Goal: Transaction & Acquisition: Book appointment/travel/reservation

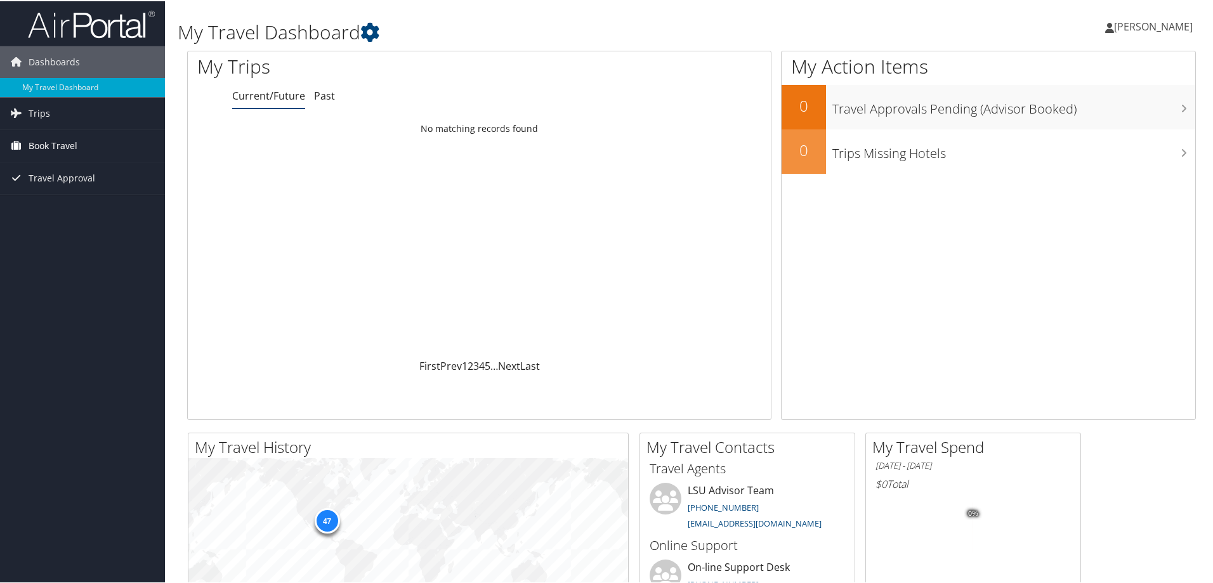
click at [59, 145] on span "Book Travel" at bounding box center [53, 145] width 49 height 32
click at [47, 143] on span "Book Travel" at bounding box center [53, 145] width 49 height 32
click at [53, 190] on link "Book/Manage Online Trips" at bounding box center [82, 189] width 165 height 19
click at [63, 109] on link "Trips" at bounding box center [82, 112] width 165 height 32
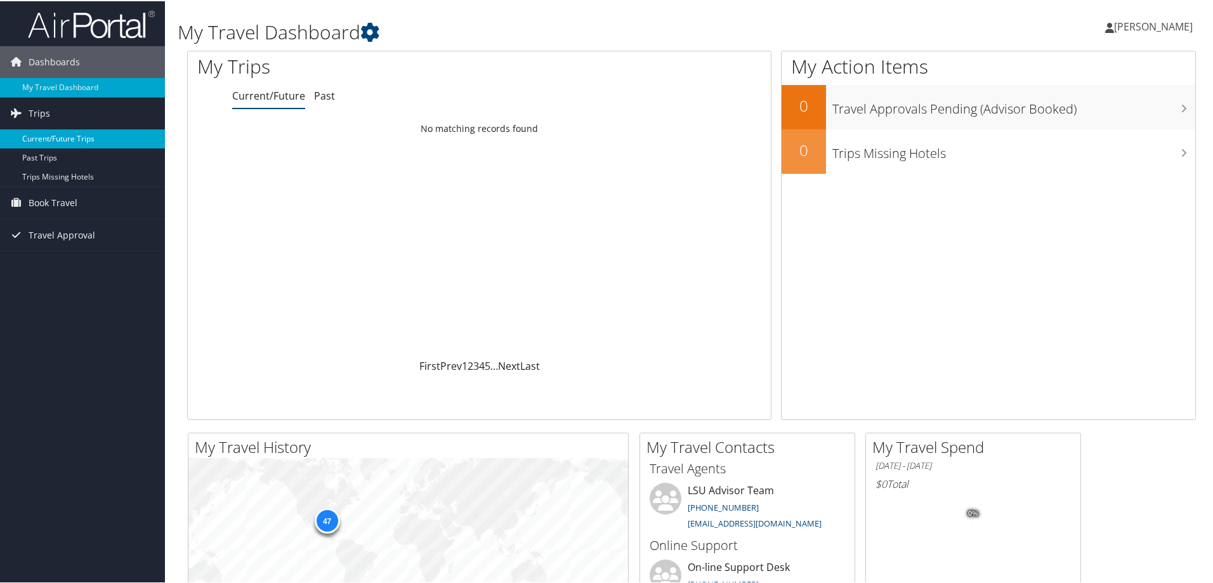
click at [64, 139] on link "Current/Future Trips" at bounding box center [82, 137] width 165 height 19
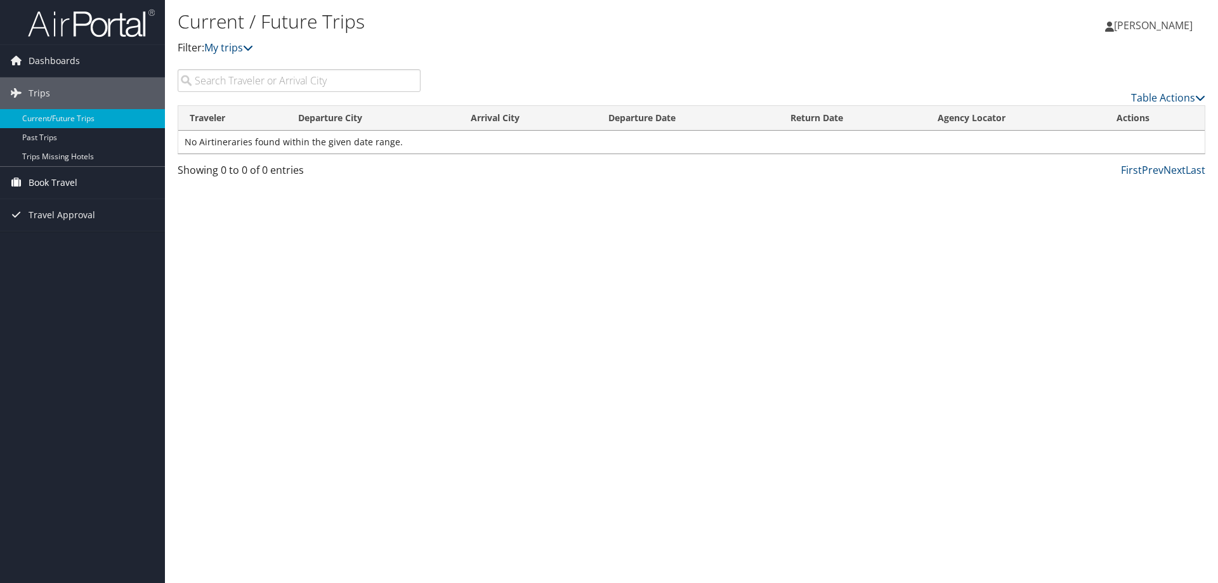
click at [69, 184] on span "Book Travel" at bounding box center [53, 183] width 49 height 32
click at [65, 224] on link "Book/Manage Online Trips" at bounding box center [82, 227] width 165 height 19
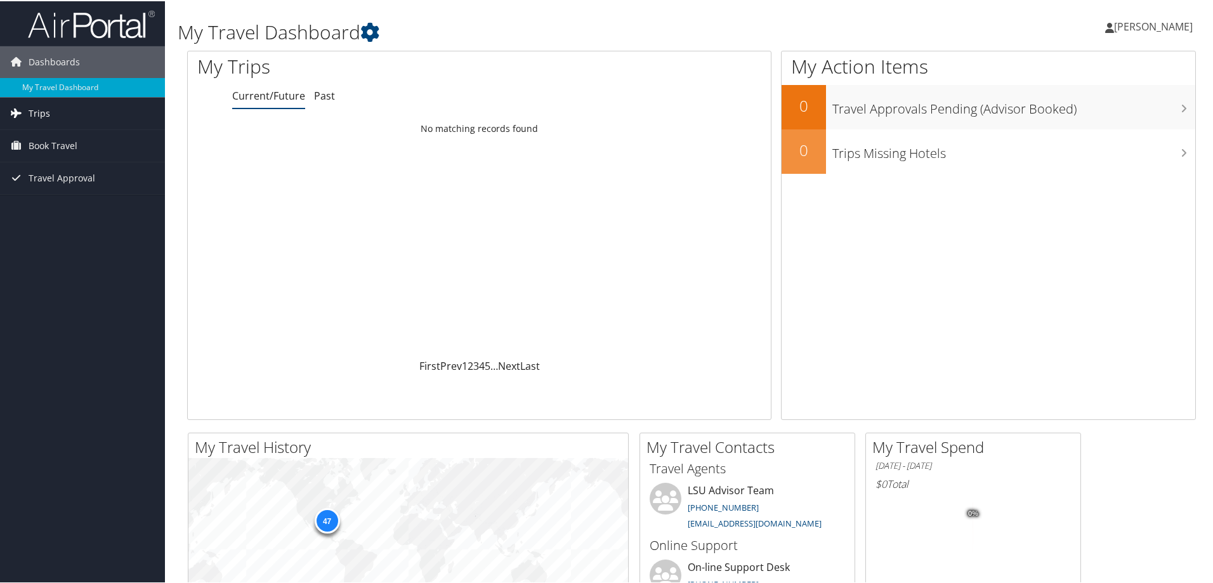
click at [43, 109] on span "Trips" at bounding box center [40, 112] width 22 height 32
click at [52, 137] on link "Current/Future Trips" at bounding box center [82, 137] width 165 height 19
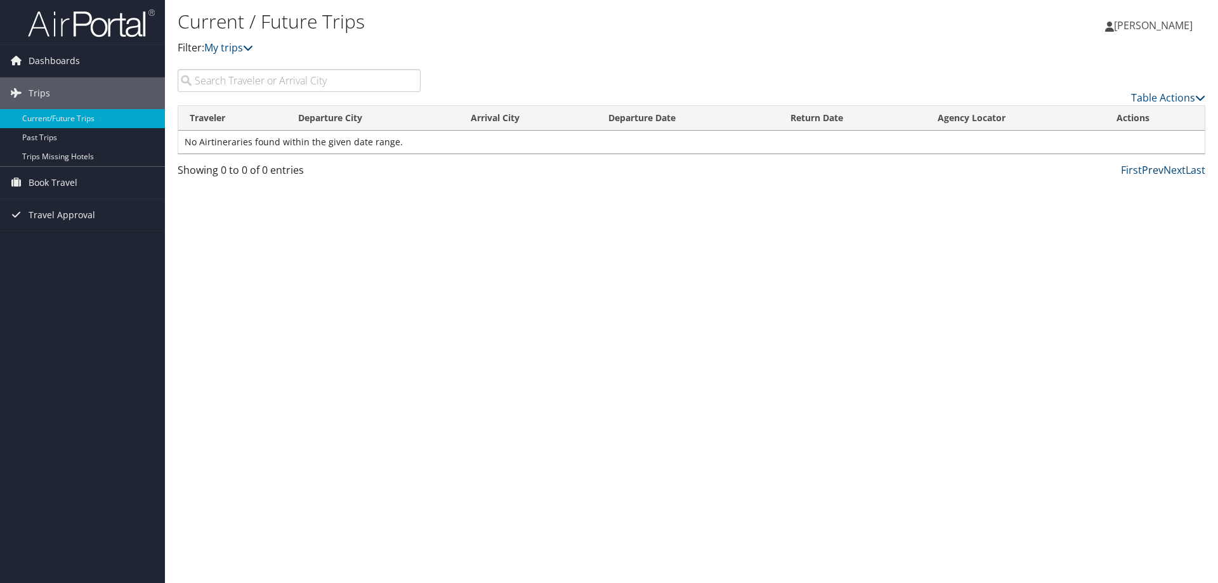
click at [1156, 169] on link "Prev" at bounding box center [1153, 170] width 22 height 14
click at [1188, 171] on link "Last" at bounding box center [1196, 170] width 20 height 14
click at [285, 79] on input "search" at bounding box center [299, 80] width 243 height 23
type input "n"
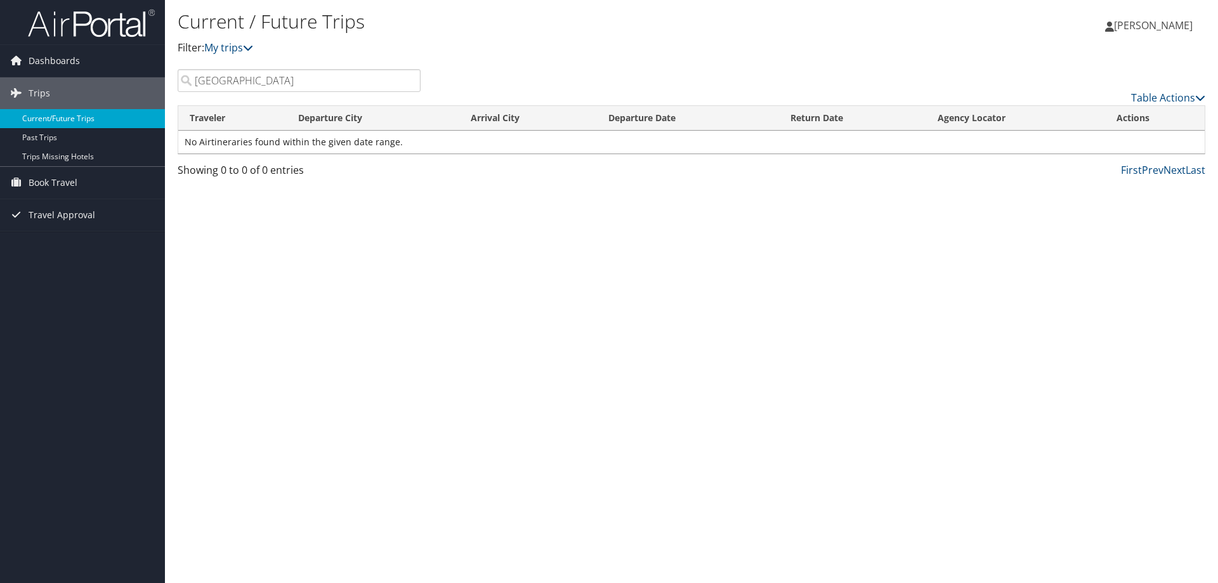
type input "boston"
click at [44, 121] on link "Current/Future Trips" at bounding box center [82, 118] width 165 height 19
click at [61, 58] on span "Dashboards" at bounding box center [54, 61] width 51 height 32
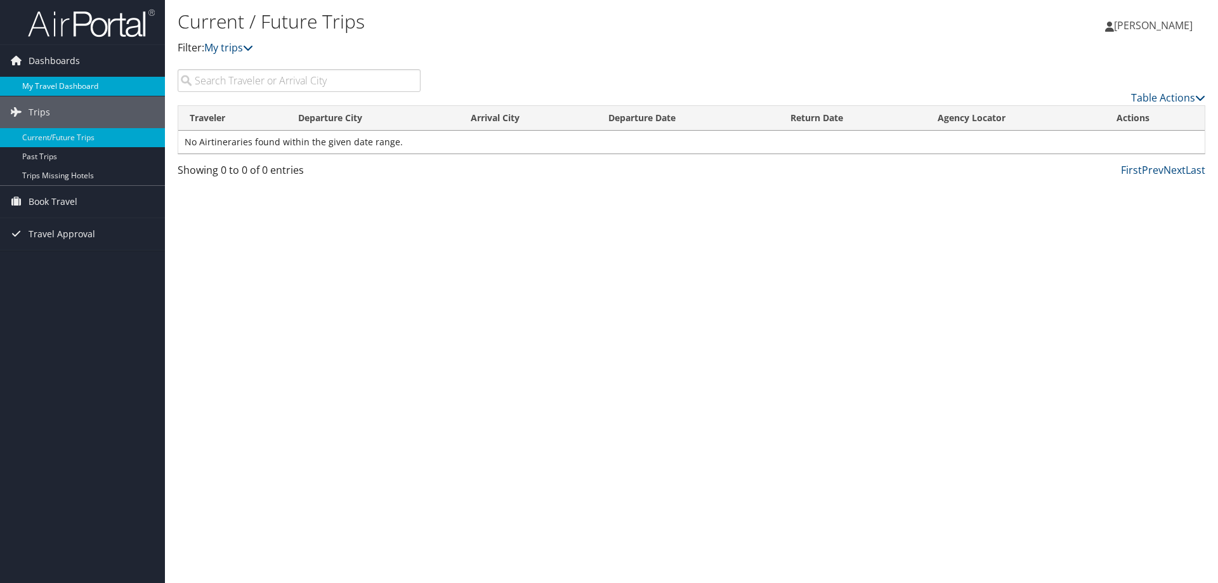
click at [59, 84] on link "My Travel Dashboard" at bounding box center [82, 86] width 165 height 19
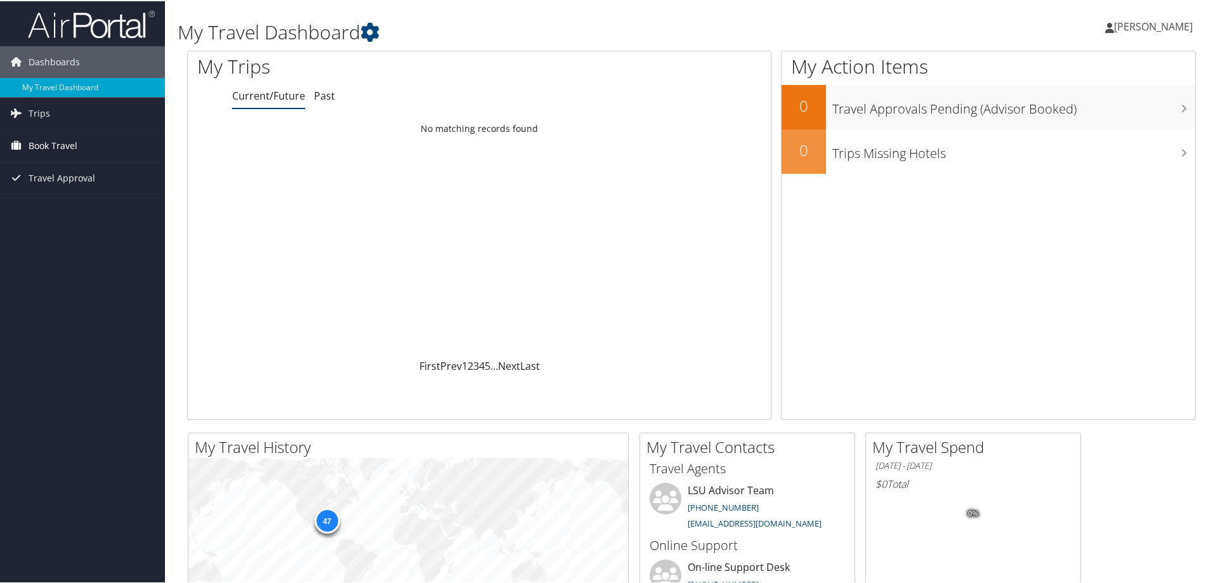
click at [62, 142] on span "Book Travel" at bounding box center [53, 145] width 49 height 32
click at [55, 184] on link "Book/Manage Online Trips" at bounding box center [82, 189] width 165 height 19
click at [1145, 20] on span "[PERSON_NAME]" at bounding box center [1153, 25] width 79 height 14
click at [1071, 205] on link "Sign Out" at bounding box center [1121, 207] width 142 height 22
